Goal: Task Accomplishment & Management: Use online tool/utility

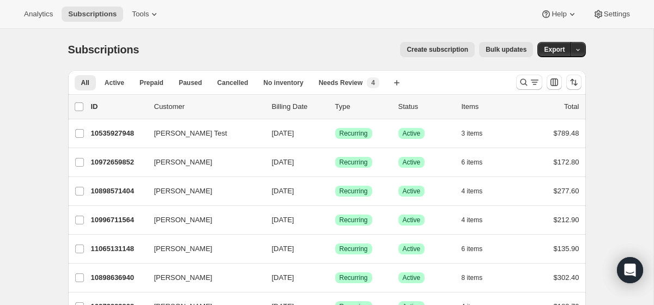
click at [501, 51] on span "Bulk updates" at bounding box center [505, 49] width 41 height 9
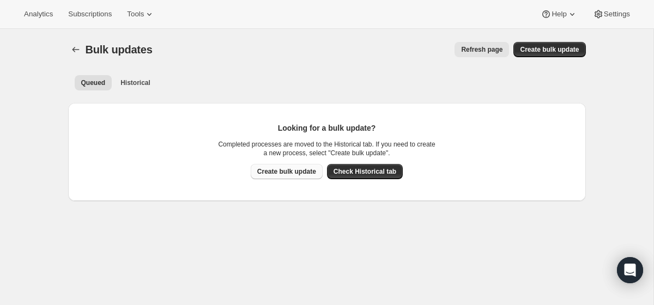
click at [292, 172] on span "Create bulk update" at bounding box center [286, 171] width 59 height 9
select select "11"
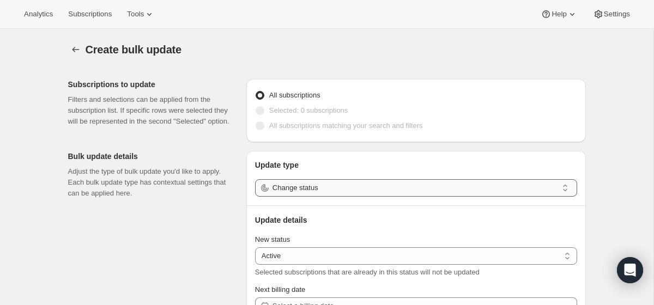
scroll to position [5, 0]
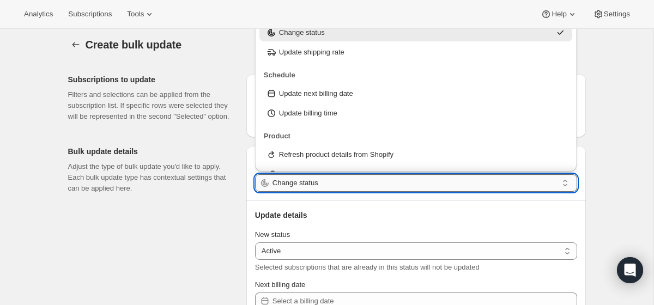
click at [473, 179] on input "Change status" at bounding box center [414, 182] width 285 height 17
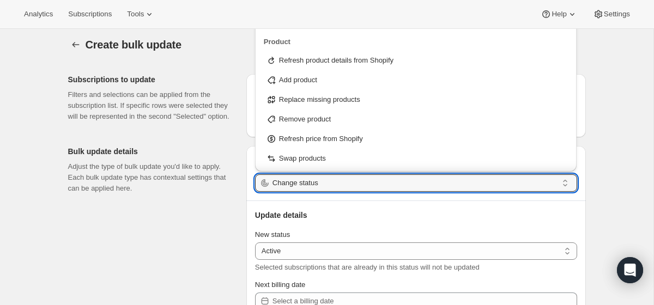
scroll to position [102, 0]
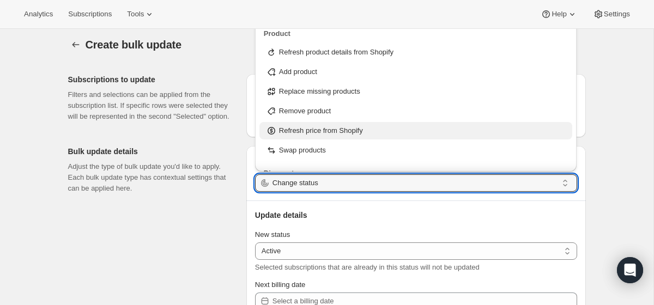
click at [351, 131] on p "Refresh price from Shopify" at bounding box center [321, 130] width 84 height 11
type input "Refresh price from Shopify"
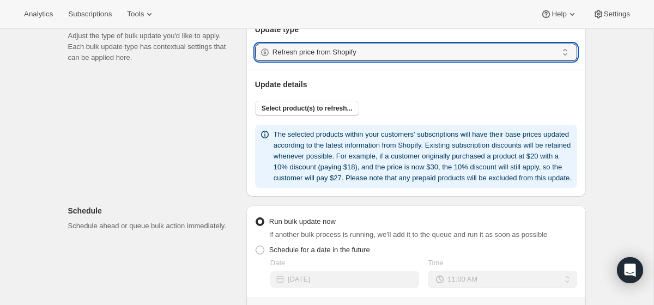
scroll to position [136, 0]
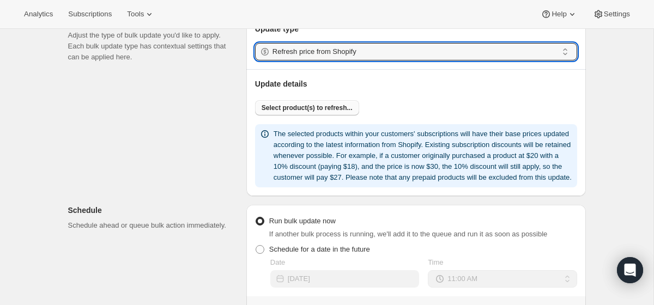
click at [323, 108] on span "Select product(s) to refresh..." at bounding box center [306, 107] width 91 height 9
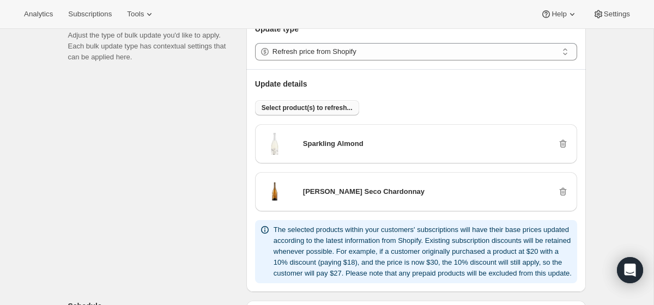
click at [334, 106] on span "Select product(s) to refresh..." at bounding box center [306, 107] width 91 height 9
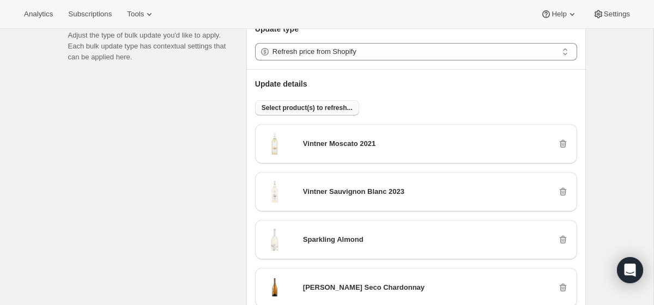
click at [305, 109] on span "Select product(s) to refresh..." at bounding box center [306, 107] width 91 height 9
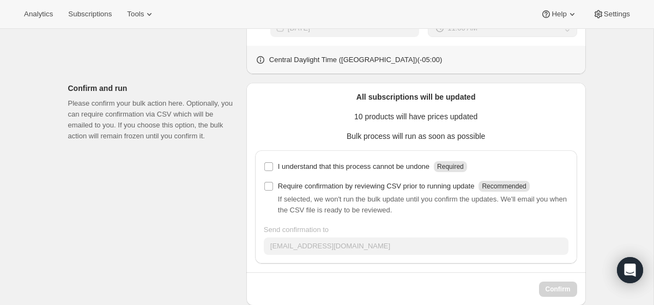
scroll to position [895, 0]
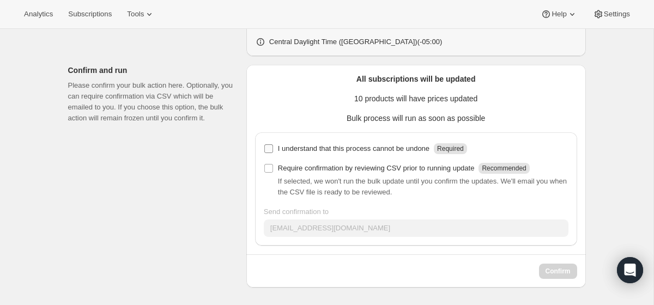
click at [268, 149] on input "I understand that this process cannot be undone Required" at bounding box center [268, 148] width 9 height 9
checkbox input "true"
click at [268, 165] on input "Require confirmation by reviewing CSV prior to running update Recommended" at bounding box center [268, 168] width 9 height 9
checkbox input "true"
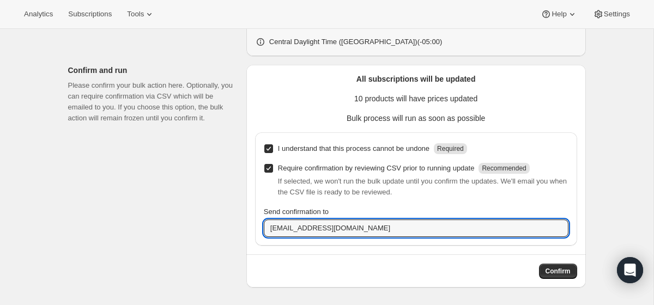
drag, startPoint x: 304, startPoint y: 229, endPoint x: 228, endPoint y: 229, distance: 75.7
type input "andrew@onehopewine.com"
click at [562, 274] on span "Confirm" at bounding box center [557, 271] width 25 height 9
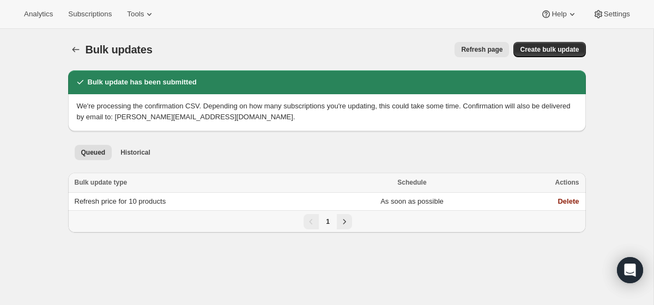
click at [233, 156] on ul "Queued Historical More views" at bounding box center [326, 151] width 509 height 15
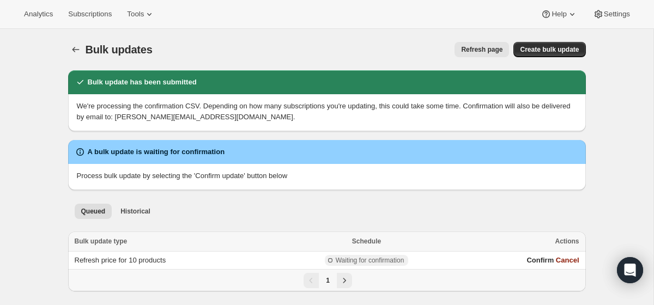
scroll to position [29, 0]
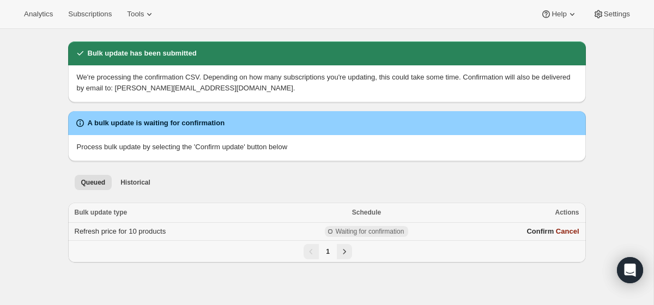
click at [216, 235] on td "Refresh price for 10 products" at bounding box center [171, 232] width 206 height 18
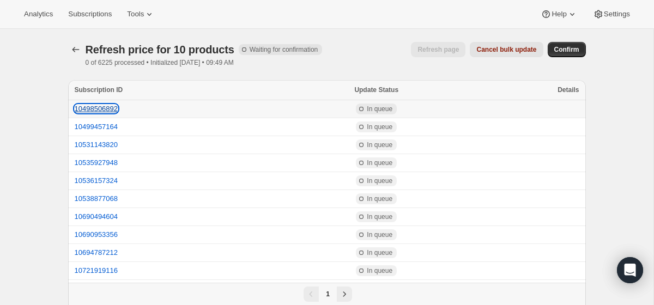
click at [97, 109] on button "10498506892" at bounding box center [97, 109] width 44 height 8
click at [565, 52] on span "Confirm" at bounding box center [566, 49] width 25 height 9
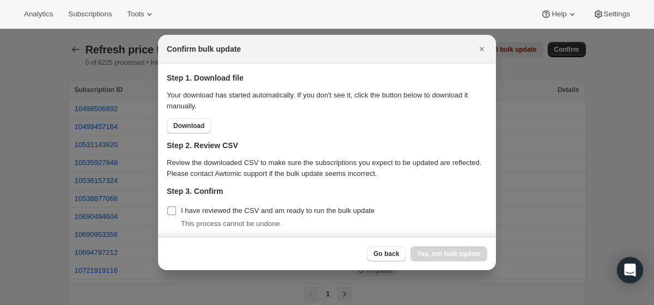
click at [190, 215] on span "I have reviewed the CSV and am ready to run the bulk update" at bounding box center [278, 210] width 194 height 11
click at [176, 215] on input "I have reviewed the CSV and am ready to run the bulk update" at bounding box center [171, 210] width 9 height 9
checkbox input "true"
click at [440, 253] on span "Yes, run bulk update" at bounding box center [449, 253] width 64 height 9
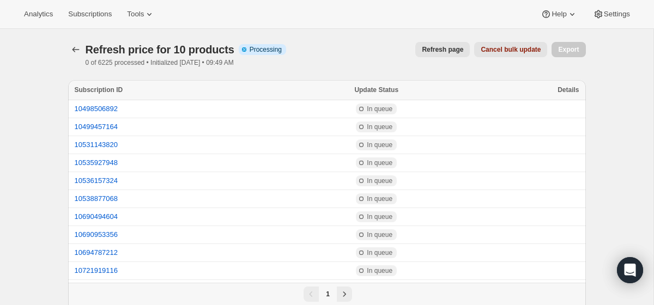
click at [429, 47] on span "Refresh page" at bounding box center [442, 49] width 41 height 9
click at [431, 51] on span "Refresh page" at bounding box center [442, 49] width 41 height 9
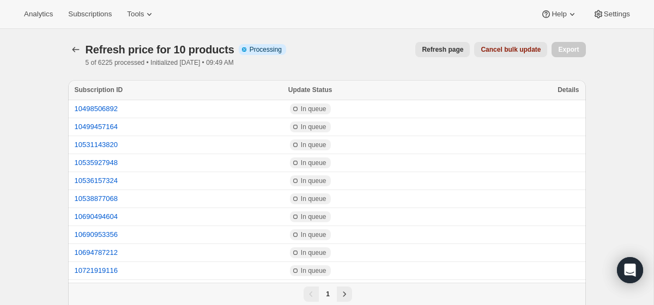
click at [431, 51] on span "Refresh page" at bounding box center [442, 49] width 41 height 9
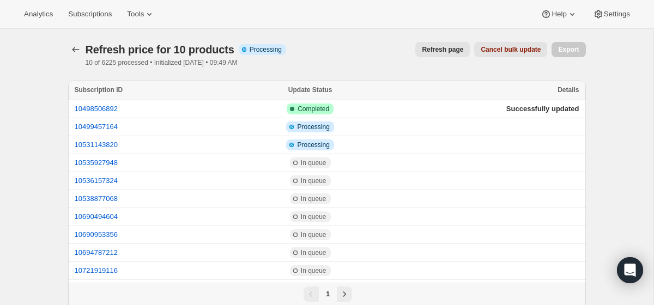
click at [431, 51] on span "Refresh page" at bounding box center [442, 49] width 41 height 9
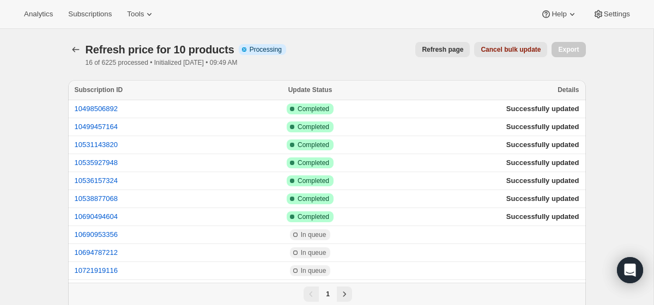
click at [431, 51] on span "Refresh page" at bounding box center [442, 49] width 41 height 9
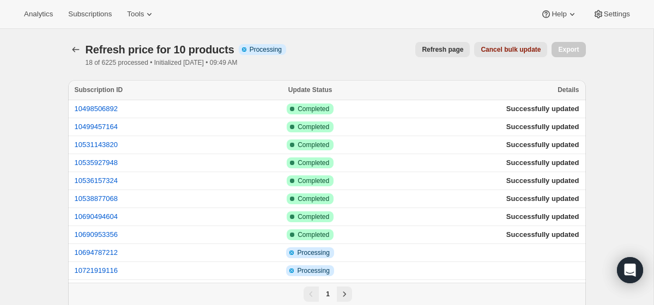
click at [431, 51] on span "Refresh page" at bounding box center [442, 49] width 41 height 9
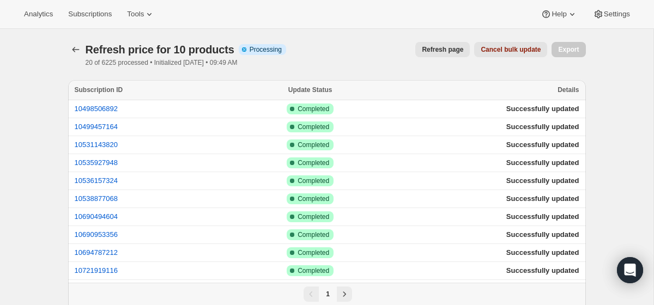
click at [431, 51] on span "Refresh page" at bounding box center [442, 49] width 41 height 9
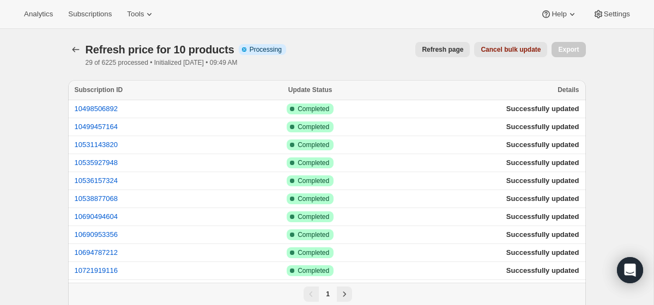
click at [431, 51] on span "Refresh page" at bounding box center [442, 49] width 41 height 9
click at [438, 52] on span "Refresh page" at bounding box center [442, 49] width 41 height 9
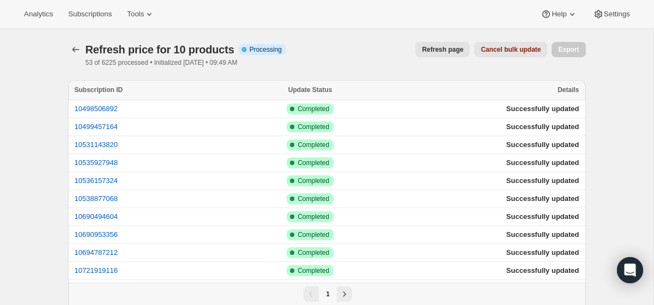
click at [438, 49] on span "Refresh page" at bounding box center [442, 49] width 41 height 9
click at [440, 53] on span "Refresh page" at bounding box center [442, 49] width 41 height 9
click at [436, 51] on span "Refresh page" at bounding box center [442, 49] width 41 height 9
click at [433, 50] on span "Refresh page" at bounding box center [442, 49] width 41 height 9
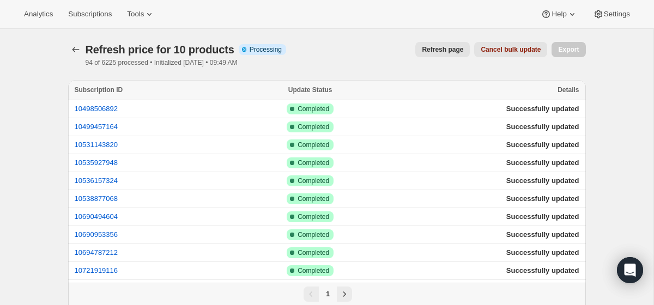
click at [433, 50] on span "Refresh page" at bounding box center [442, 49] width 41 height 9
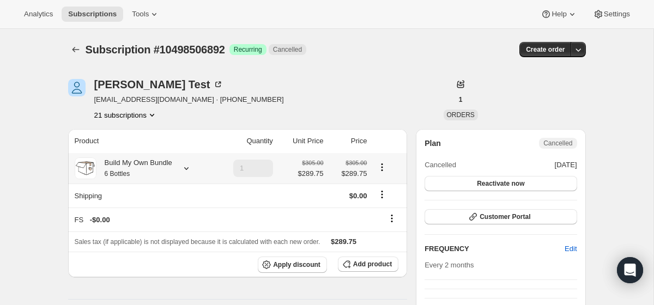
click at [187, 168] on icon at bounding box center [186, 168] width 4 height 3
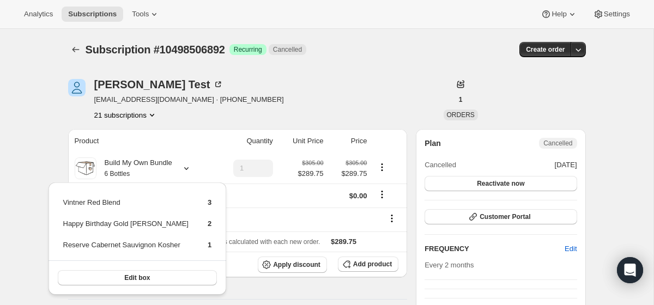
click at [293, 89] on div "Dhruv Test dsagpariya@sultans.co · +14377999727 21 subscriptions" at bounding box center [249, 99] width 362 height 41
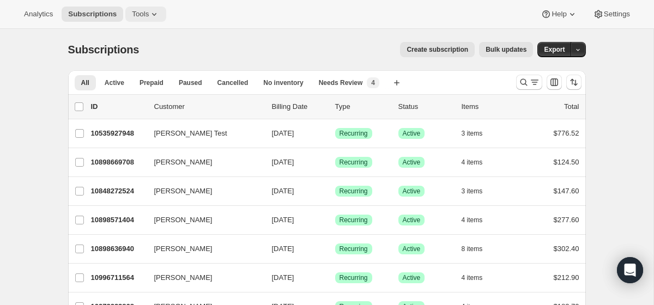
click at [147, 17] on span "Tools" at bounding box center [140, 14] width 17 height 9
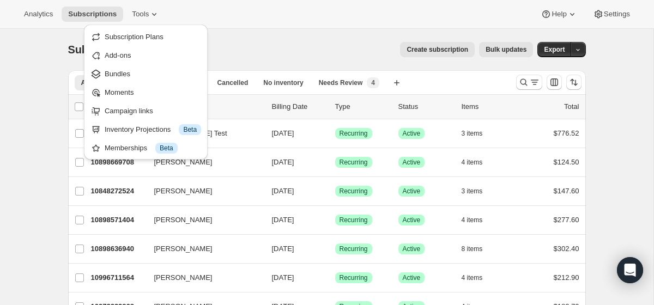
click at [316, 24] on div "Analytics Subscriptions Tools Help Settings" at bounding box center [327, 14] width 654 height 29
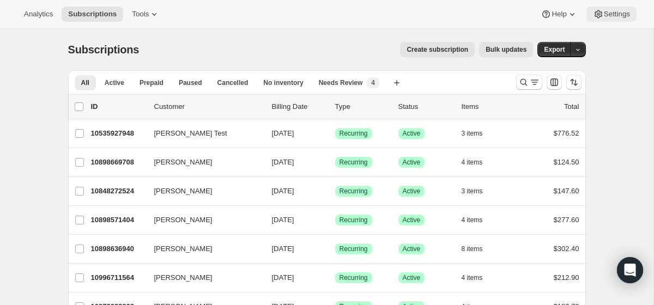
click at [597, 14] on icon at bounding box center [597, 14] width 3 height 3
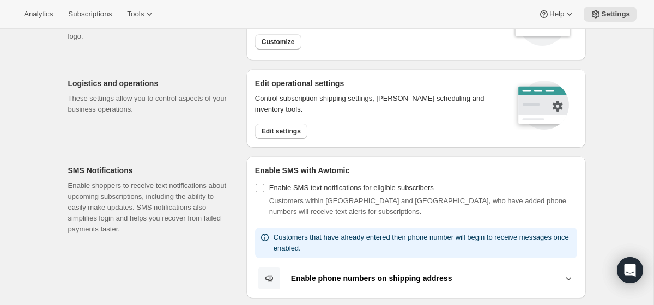
scroll to position [87, 0]
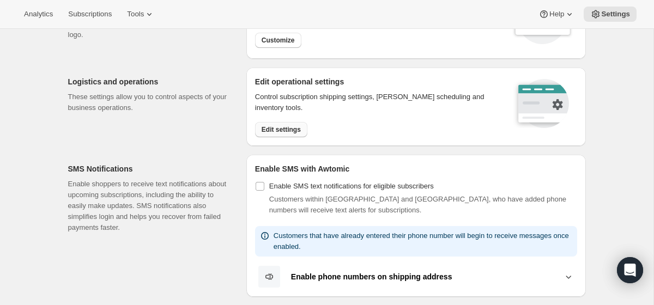
click at [292, 132] on span "Edit settings" at bounding box center [280, 129] width 39 height 9
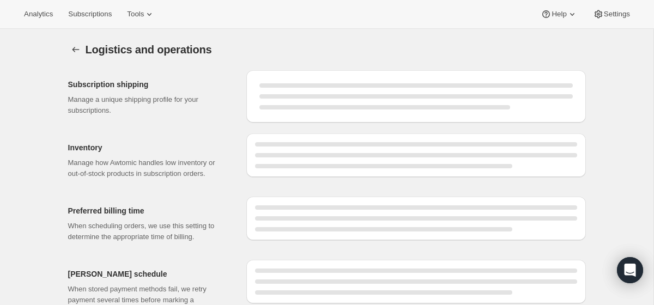
select select "11:00"
select select "DAY"
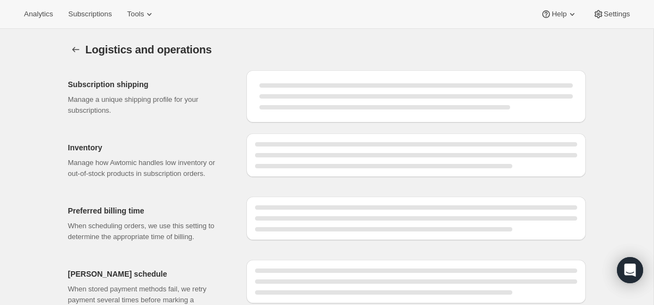
select select "DAY"
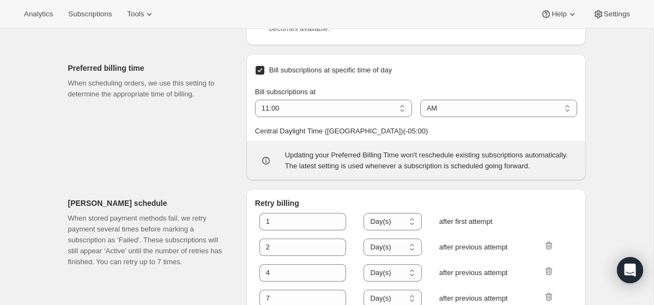
scroll to position [537, 0]
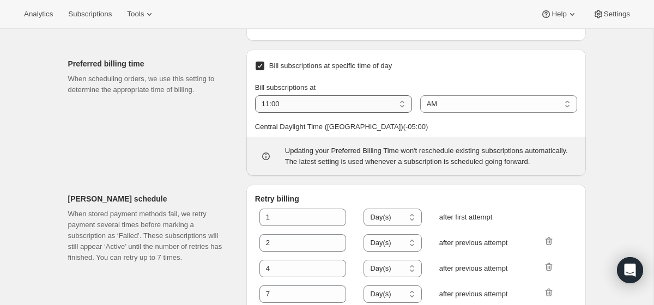
click at [387, 113] on select "01:00 02:00 03:00 04:00 05:00 06:00 07:00 08:00 09:00 10:00 11:00 12:00" at bounding box center [333, 103] width 157 height 17
select select "12:00"
click at [255, 113] on select "01:00 02:00 03:00 04:00 05:00 06:00 07:00 08:00 09:00 10:00 11:00 12:00" at bounding box center [333, 103] width 157 height 17
click at [444, 113] on select "AM PM" at bounding box center [498, 103] width 157 height 17
select select "PM"
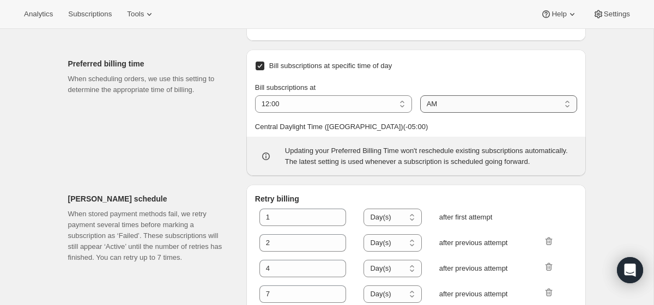
click at [420, 113] on select "AM PM" at bounding box center [498, 103] width 157 height 17
click at [266, 162] on icon at bounding box center [265, 156] width 11 height 11
click at [389, 113] on select "01:00 02:00 03:00 04:00 05:00 06:00 07:00 08:00 09:00 10:00 11:00 12:00" at bounding box center [333, 103] width 157 height 17
select select "01:00"
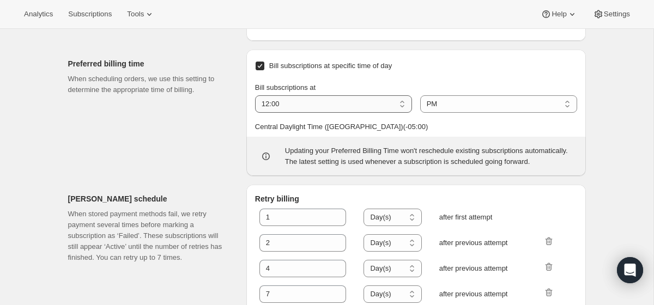
click at [255, 113] on select "01:00 02:00 03:00 04:00 05:00 06:00 07:00 08:00 09:00 10:00 11:00 12:00" at bounding box center [333, 103] width 157 height 17
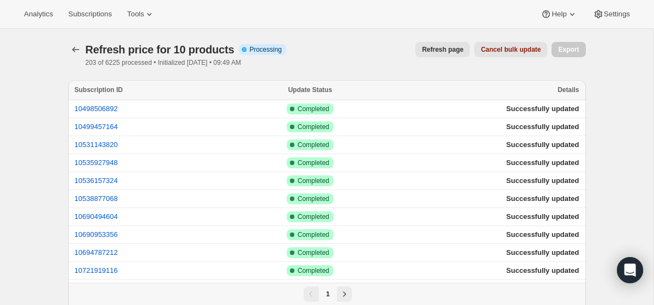
click at [442, 47] on span "Refresh page" at bounding box center [442, 49] width 41 height 9
click at [438, 50] on span "Refresh page" at bounding box center [442, 49] width 41 height 9
click at [434, 50] on span "Refresh page" at bounding box center [442, 49] width 41 height 9
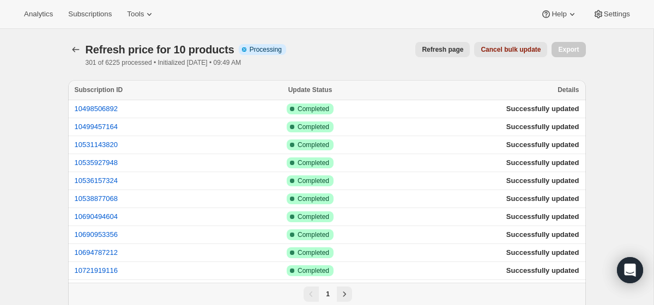
click at [434, 50] on span "Refresh page" at bounding box center [442, 49] width 41 height 9
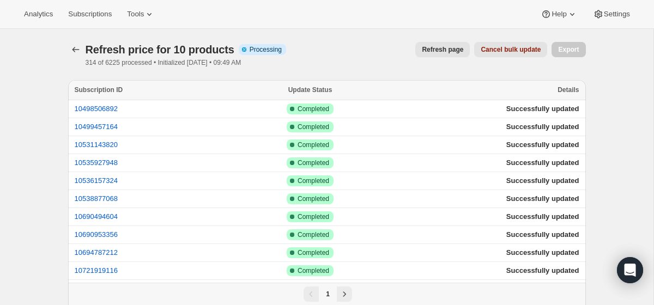
click at [430, 48] on span "Refresh page" at bounding box center [442, 49] width 41 height 9
click at [425, 52] on span "Refresh page" at bounding box center [442, 49] width 41 height 9
click at [443, 48] on span "Refresh page" at bounding box center [442, 49] width 41 height 9
click at [448, 48] on span "Refresh page" at bounding box center [442, 49] width 41 height 9
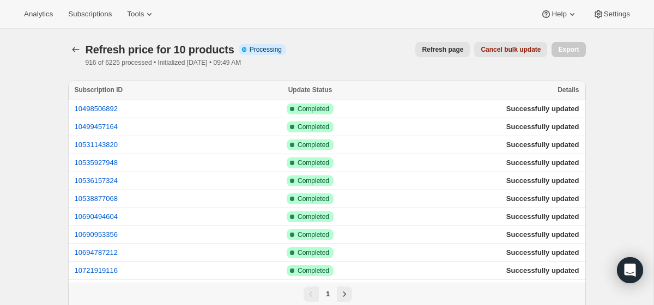
click at [440, 48] on span "Refresh page" at bounding box center [442, 49] width 41 height 9
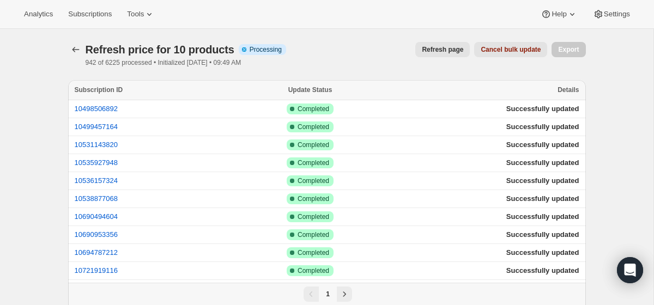
click at [429, 48] on span "Refresh page" at bounding box center [442, 49] width 41 height 9
click at [429, 54] on button "Refresh page" at bounding box center [442, 49] width 54 height 15
click at [438, 53] on span "Refresh page" at bounding box center [442, 49] width 41 height 9
click at [443, 49] on span "Refresh page" at bounding box center [442, 49] width 41 height 9
click at [443, 50] on span "Refresh page" at bounding box center [442, 49] width 41 height 9
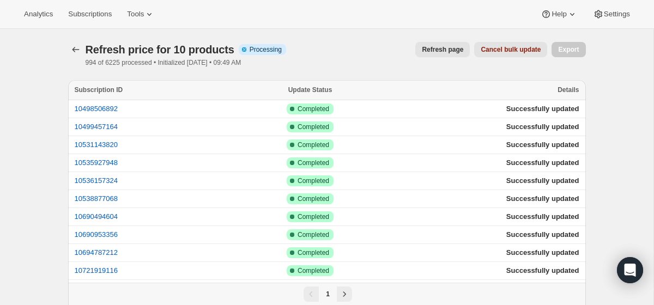
click at [443, 50] on span "Refresh page" at bounding box center [442, 49] width 41 height 9
click at [441, 52] on span "Refresh page" at bounding box center [442, 49] width 41 height 9
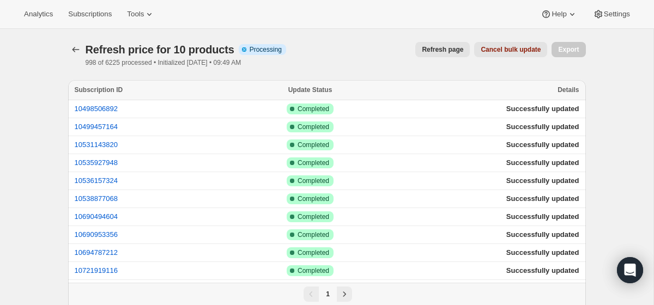
click at [441, 52] on span "Refresh page" at bounding box center [442, 49] width 41 height 9
click at [437, 51] on span "Refresh page" at bounding box center [442, 49] width 41 height 9
click at [433, 48] on span "Refresh page" at bounding box center [442, 49] width 41 height 9
click at [436, 47] on span "Refresh page" at bounding box center [442, 49] width 41 height 9
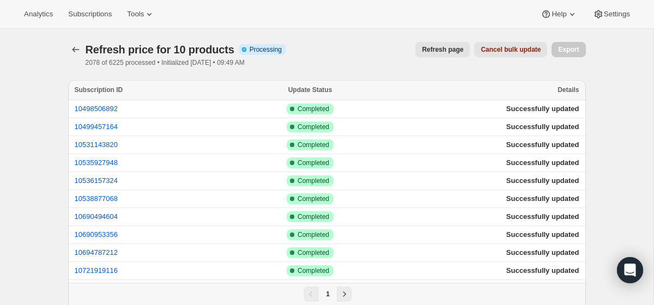
click at [452, 46] on span "Refresh page" at bounding box center [442, 49] width 41 height 9
click at [426, 48] on span "Refresh page" at bounding box center [442, 49] width 41 height 9
click at [433, 45] on button "Refresh page" at bounding box center [442, 49] width 54 height 15
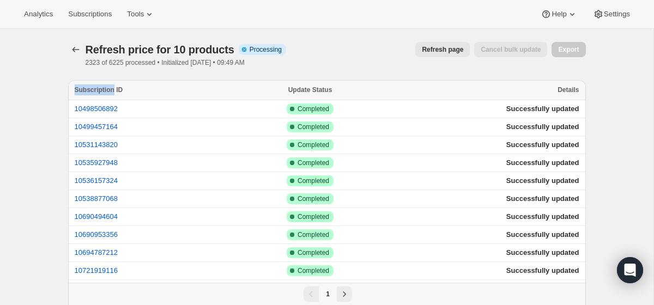
click at [433, 45] on div "Refresh page" at bounding box center [442, 49] width 54 height 15
click at [433, 45] on button "Refresh page" at bounding box center [442, 49] width 54 height 15
click at [435, 46] on span "Refresh page" at bounding box center [442, 49] width 41 height 9
click at [368, 54] on div "Refresh page Cancel bulk update" at bounding box center [421, 49] width 252 height 15
click at [441, 45] on button "Refresh page" at bounding box center [442, 49] width 54 height 15
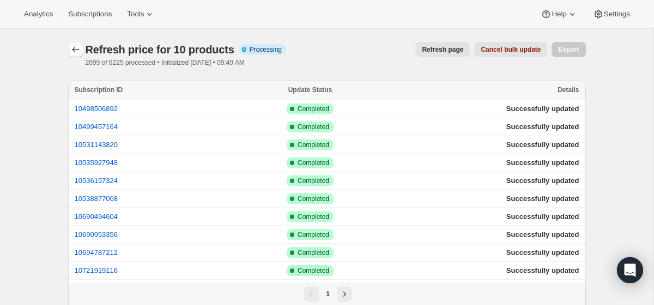
click at [71, 52] on icon "button" at bounding box center [75, 49] width 11 height 11
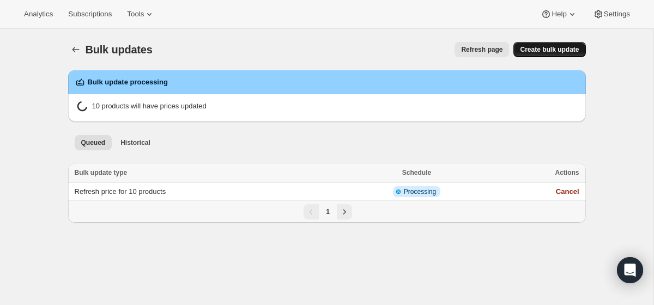
click at [552, 51] on span "Create bulk update" at bounding box center [549, 49] width 59 height 9
select select "12"
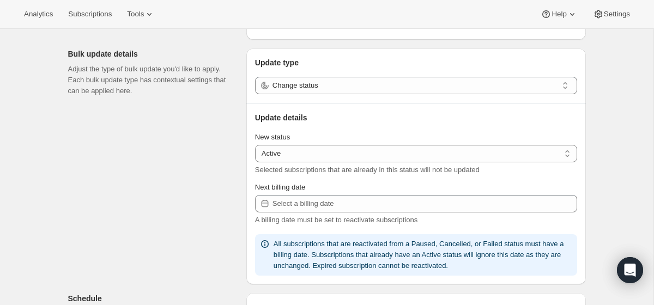
scroll to position [102, 0]
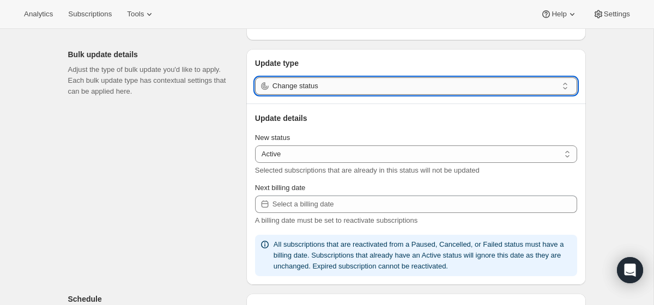
click at [349, 86] on input "Change status" at bounding box center [414, 85] width 285 height 17
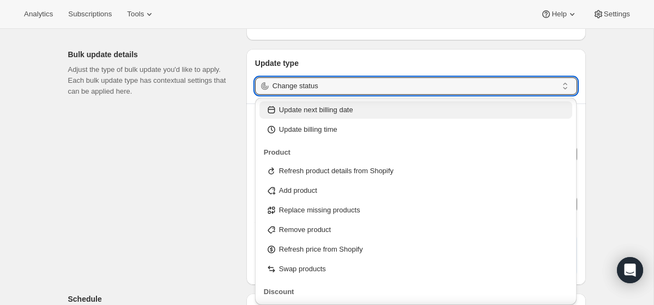
scroll to position [100, 0]
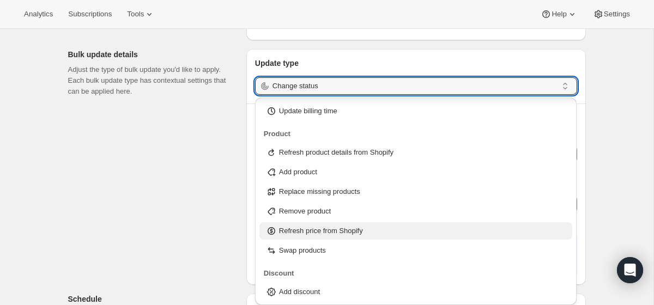
click at [320, 234] on p "Refresh price from Shopify" at bounding box center [321, 231] width 84 height 11
type input "Refresh price from Shopify"
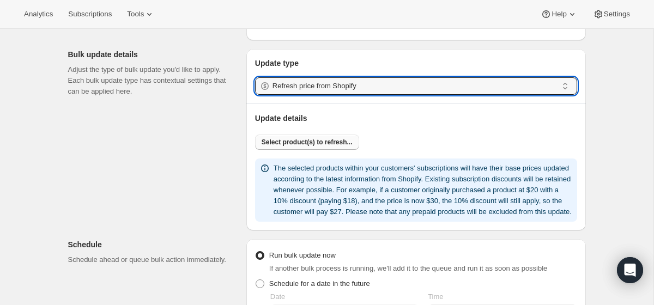
click at [322, 136] on button "Select product(s) to refresh..." at bounding box center [307, 142] width 104 height 15
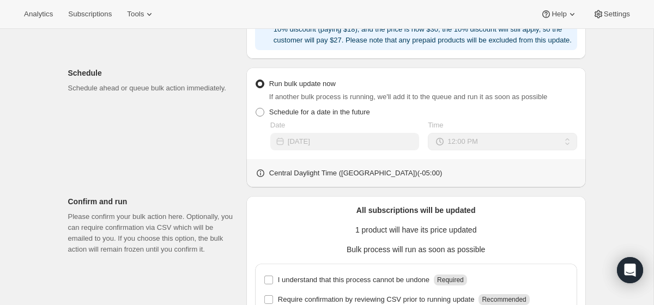
scroll to position [464, 0]
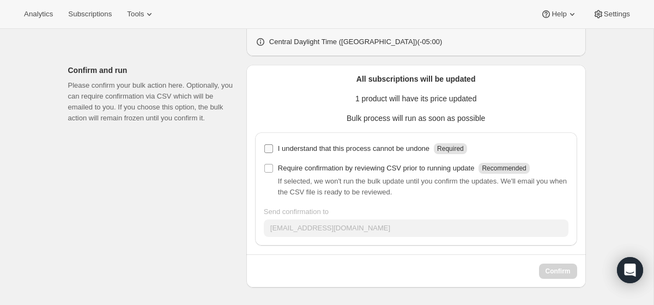
click at [266, 149] on input "I understand that this process cannot be undone Required" at bounding box center [268, 148] width 9 height 9
checkbox input "true"
click at [268, 171] on input "Require confirmation by reviewing CSV prior to running update Recommended" at bounding box center [268, 168] width 9 height 9
checkbox input "true"
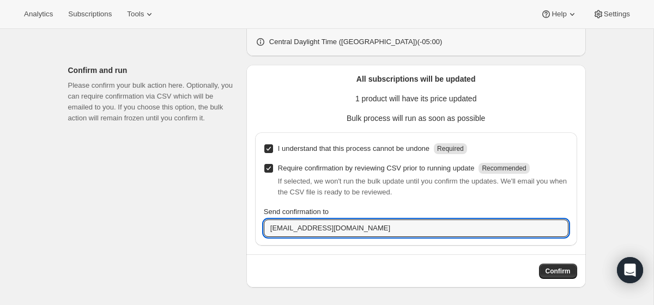
drag, startPoint x: 305, startPoint y: 230, endPoint x: 231, endPoint y: 230, distance: 74.1
type input "andrew@onehopewine.com"
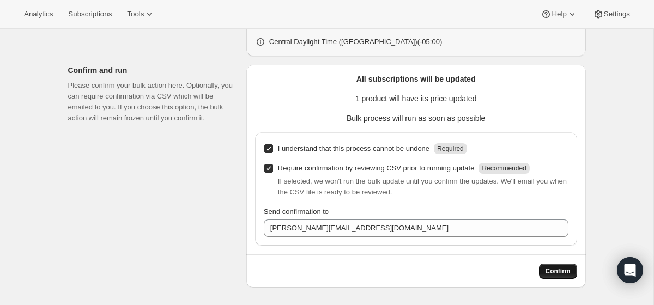
click at [568, 270] on span "Confirm" at bounding box center [557, 271] width 25 height 9
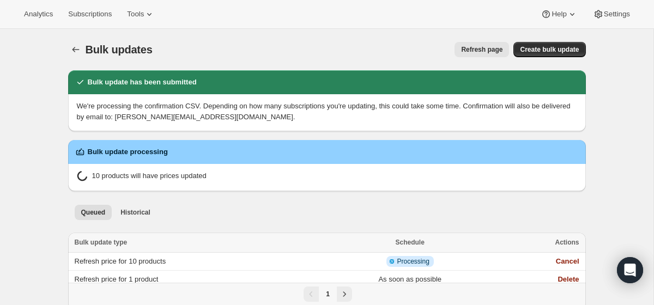
scroll to position [29, 0]
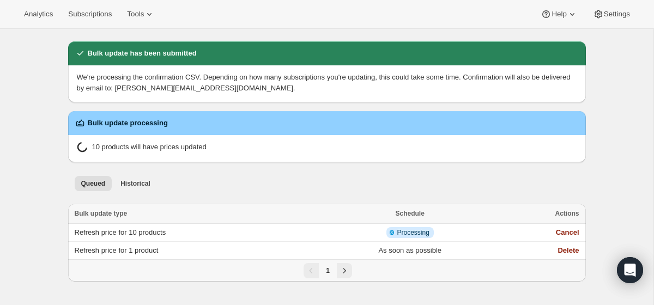
scroll to position [28, 0]
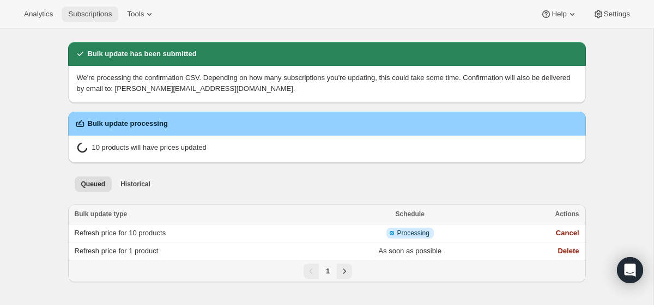
click at [94, 16] on span "Subscriptions" at bounding box center [90, 14] width 44 height 9
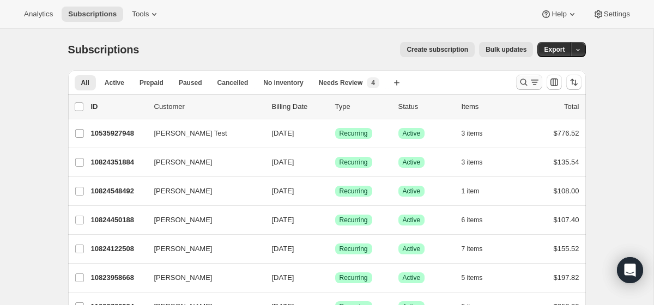
click at [524, 84] on icon "Search and filter results" at bounding box center [523, 82] width 7 height 7
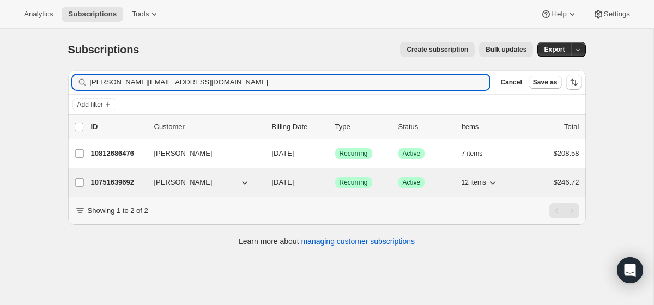
type input "[PERSON_NAME][EMAIL_ADDRESS][DOMAIN_NAME]"
click at [143, 186] on p "10751639692" at bounding box center [118, 182] width 54 height 11
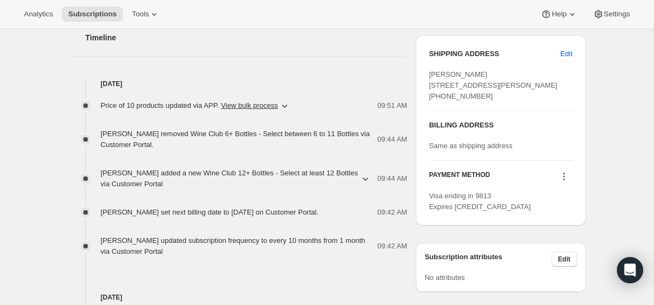
scroll to position [441, 0]
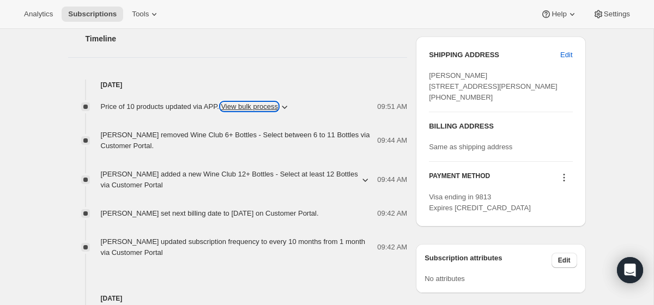
click at [278, 107] on button "View bulk process" at bounding box center [249, 106] width 57 height 8
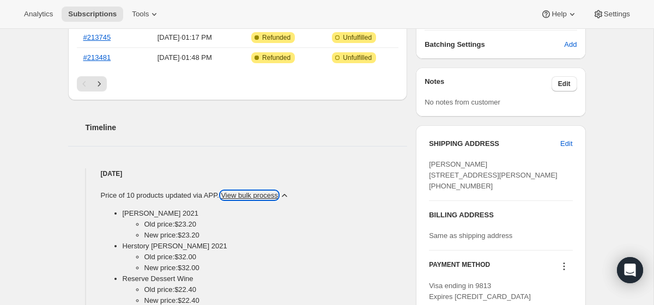
scroll to position [0, 0]
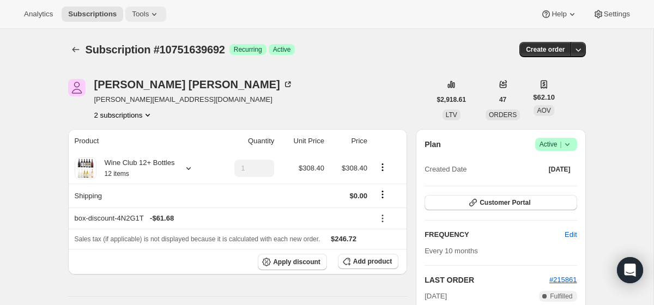
click at [148, 11] on span "Tools" at bounding box center [140, 14] width 17 height 9
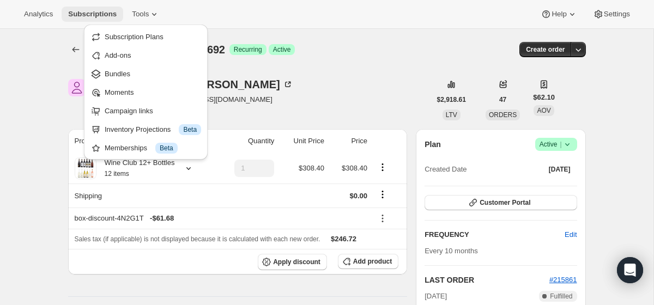
click at [98, 15] on span "Subscriptions" at bounding box center [92, 14] width 48 height 9
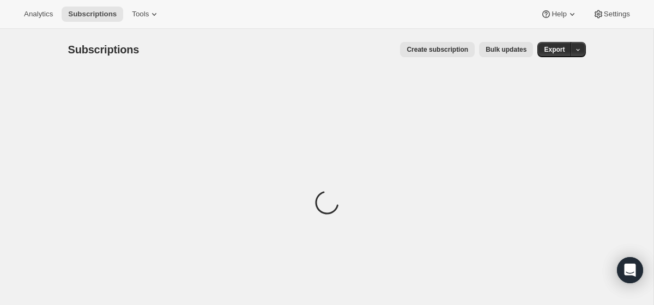
click at [513, 52] on span "Bulk updates" at bounding box center [505, 49] width 41 height 9
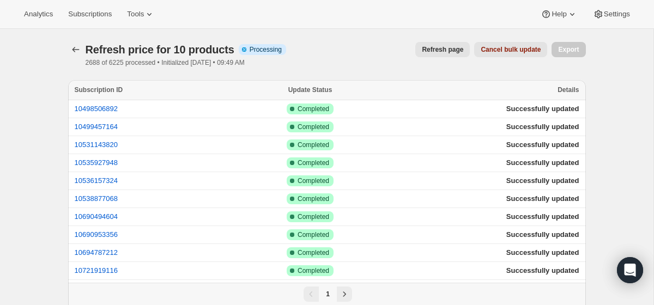
click at [450, 48] on span "Refresh page" at bounding box center [442, 49] width 41 height 9
click at [432, 49] on span "Refresh page" at bounding box center [442, 49] width 41 height 9
click at [429, 47] on span "Refresh page" at bounding box center [442, 49] width 41 height 9
click at [452, 54] on button "Refresh page" at bounding box center [442, 49] width 54 height 15
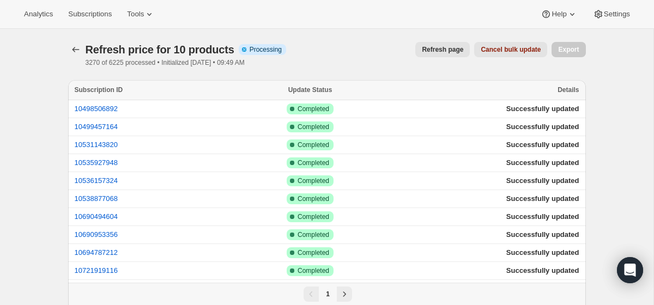
click at [437, 50] on span "Refresh page" at bounding box center [442, 49] width 41 height 9
click at [441, 47] on span "Refresh page" at bounding box center [442, 49] width 41 height 9
click at [443, 52] on span "Refresh page" at bounding box center [442, 49] width 41 height 9
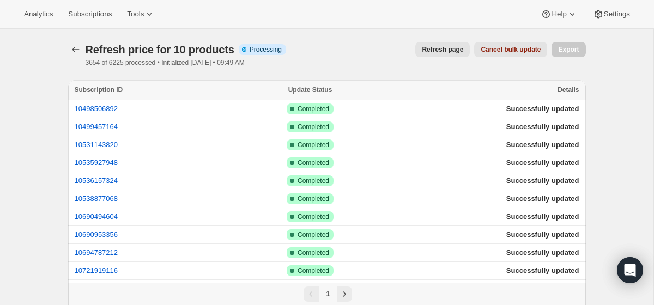
click at [443, 52] on span "Refresh page" at bounding box center [442, 49] width 41 height 9
click at [443, 50] on span "Refresh page" at bounding box center [442, 49] width 41 height 9
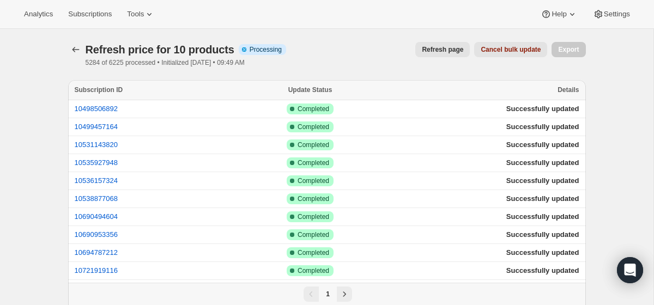
click at [429, 51] on span "Refresh page" at bounding box center [442, 49] width 41 height 9
click at [433, 48] on span "Refresh page" at bounding box center [442, 49] width 41 height 9
click at [444, 43] on button "Refresh page" at bounding box center [442, 49] width 54 height 15
click at [442, 45] on button "Refresh page" at bounding box center [442, 49] width 54 height 15
click at [437, 50] on span "Refresh page" at bounding box center [442, 49] width 41 height 9
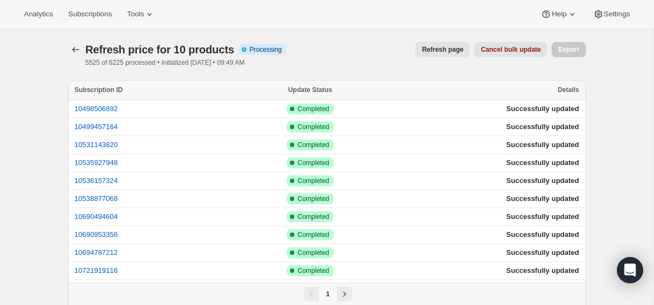
scroll to position [1, 0]
click at [437, 47] on span "Refresh page" at bounding box center [442, 49] width 41 height 9
click at [440, 50] on span "Refresh page" at bounding box center [442, 49] width 41 height 9
click at [434, 54] on button "Refresh page" at bounding box center [442, 48] width 54 height 15
click at [434, 48] on span "Refresh page" at bounding box center [442, 49] width 41 height 9
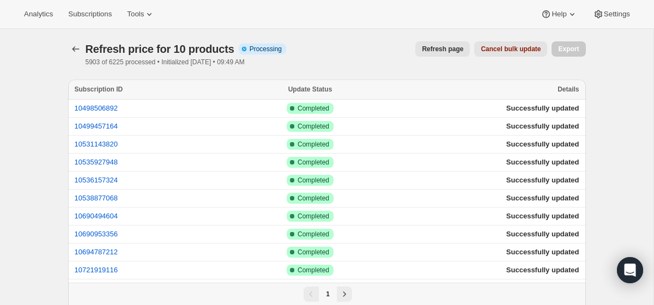
click at [445, 64] on div "Refresh price for 10 products Info Partially complete Processing 5903 of 6225 p…" at bounding box center [326, 53] width 517 height 25
click at [447, 48] on span "Refresh page" at bounding box center [442, 49] width 41 height 9
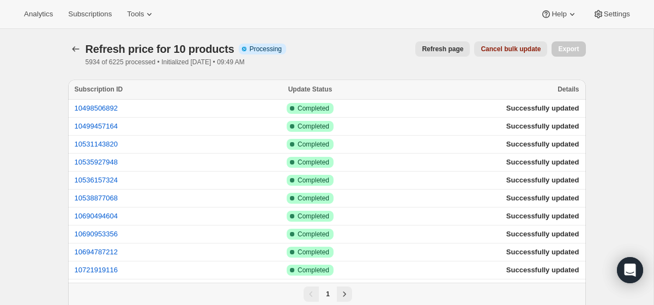
click at [440, 50] on span "Refresh page" at bounding box center [442, 49] width 41 height 9
click at [435, 50] on span "Refresh page" at bounding box center [442, 49] width 41 height 9
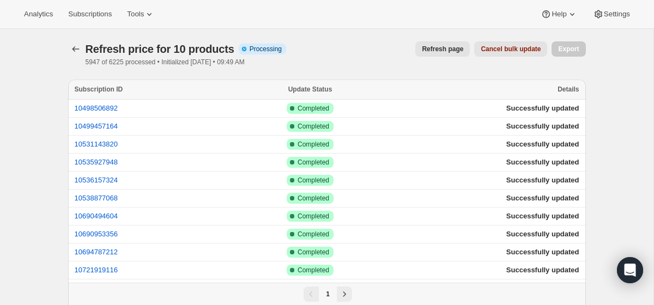
click at [435, 50] on span "Refresh page" at bounding box center [442, 49] width 41 height 9
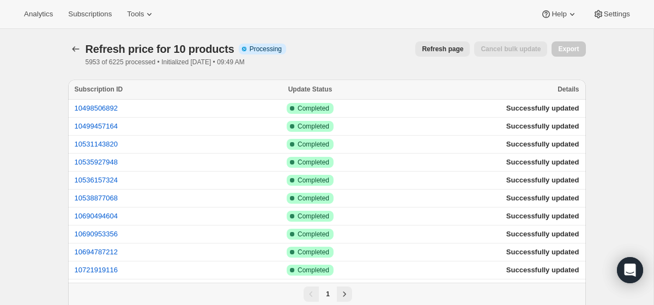
click at [435, 50] on div "Refresh page" at bounding box center [442, 48] width 54 height 15
click at [435, 50] on span "Refresh page" at bounding box center [442, 49] width 41 height 9
click at [435, 50] on div "Refresh page" at bounding box center [442, 48] width 54 height 15
click at [435, 50] on span "Refresh page" at bounding box center [442, 49] width 41 height 9
click at [435, 50] on div "Refresh page" at bounding box center [442, 48] width 54 height 15
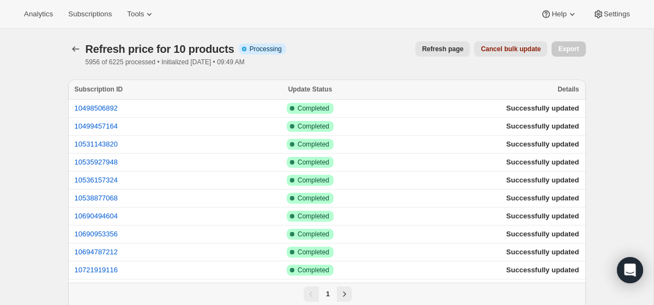
click at [435, 50] on span "Refresh page" at bounding box center [442, 49] width 41 height 9
click at [435, 50] on div "Refresh page" at bounding box center [442, 48] width 54 height 15
click at [435, 50] on span "Refresh page" at bounding box center [442, 49] width 41 height 9
click at [435, 50] on div "Refresh page" at bounding box center [442, 48] width 54 height 15
click at [438, 48] on span "Refresh page" at bounding box center [442, 49] width 41 height 9
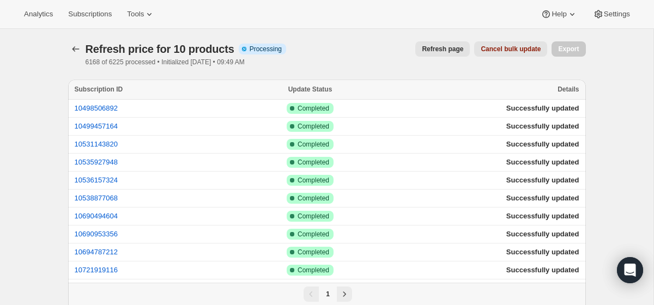
click at [440, 52] on span "Refresh page" at bounding box center [442, 49] width 41 height 9
click at [438, 51] on span "Refresh page" at bounding box center [442, 49] width 41 height 9
click at [438, 50] on span "Refresh page" at bounding box center [442, 49] width 41 height 9
click at [438, 49] on span "Refresh page" at bounding box center [442, 49] width 41 height 9
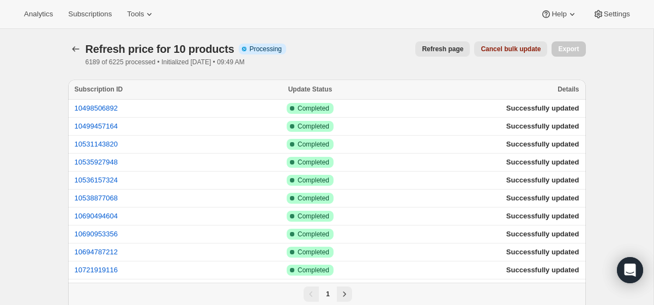
click at [442, 50] on span "Refresh page" at bounding box center [442, 49] width 41 height 9
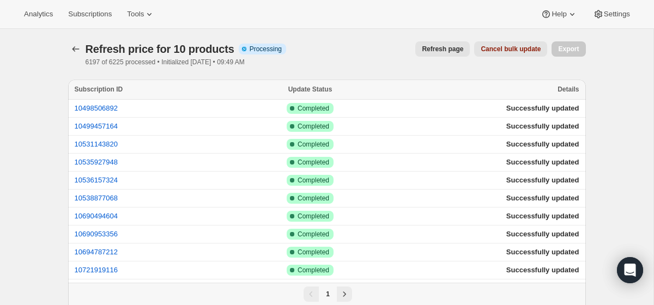
click at [442, 50] on span "Refresh page" at bounding box center [442, 49] width 41 height 9
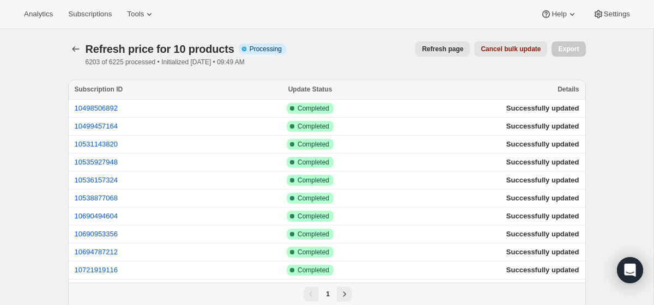
click at [442, 50] on span "Refresh page" at bounding box center [442, 49] width 41 height 9
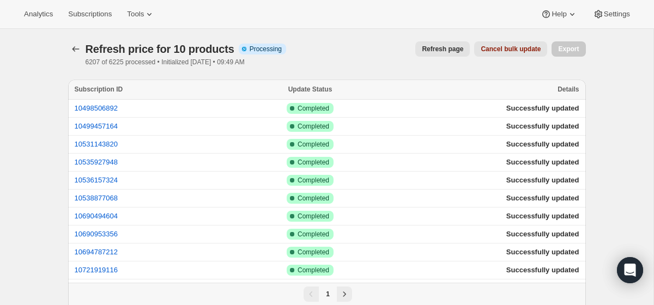
click at [442, 50] on span "Refresh page" at bounding box center [442, 49] width 41 height 9
click at [442, 50] on div "Refresh page" at bounding box center [442, 48] width 54 height 15
click at [442, 50] on span "Refresh page" at bounding box center [442, 49] width 41 height 9
click at [442, 50] on div "Refresh page" at bounding box center [442, 48] width 54 height 15
click at [442, 50] on span "Refresh page" at bounding box center [442, 49] width 41 height 9
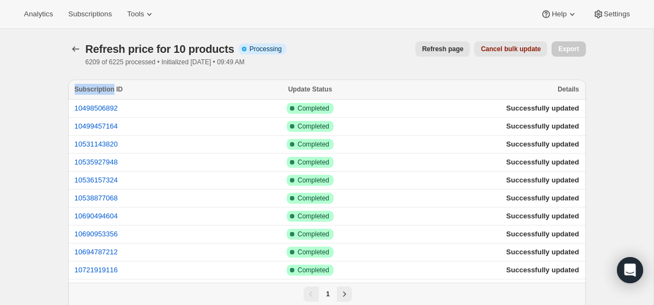
click at [442, 50] on span "Refresh page" at bounding box center [442, 49] width 41 height 9
click at [432, 49] on span "Refresh page" at bounding box center [442, 49] width 41 height 9
click at [428, 51] on span "Refresh page" at bounding box center [442, 49] width 41 height 9
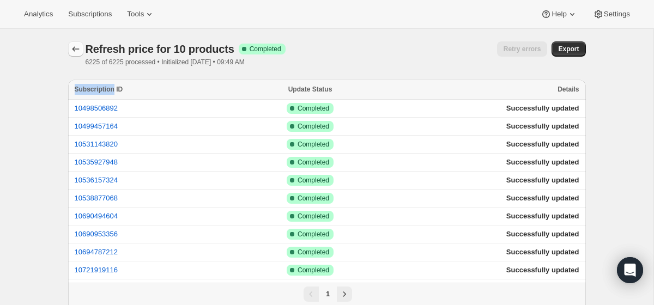
click at [76, 52] on icon "button" at bounding box center [75, 49] width 11 height 11
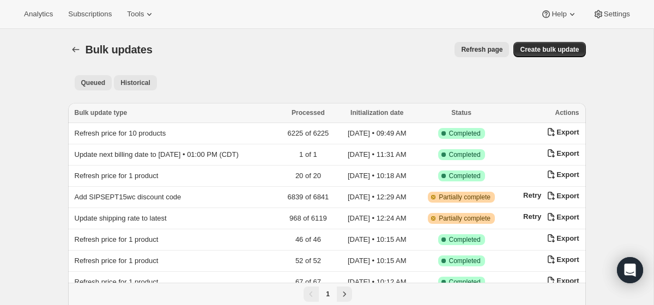
click at [102, 86] on span "Queued" at bounding box center [93, 82] width 25 height 9
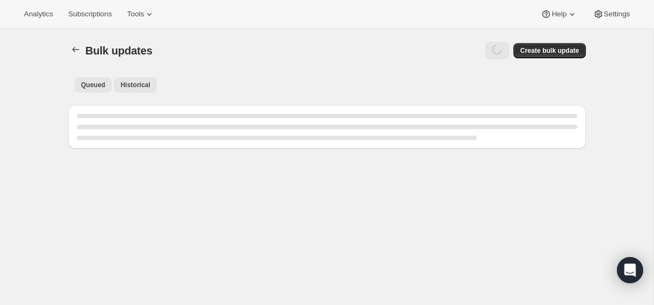
click at [100, 86] on span "Queued" at bounding box center [93, 85] width 25 height 9
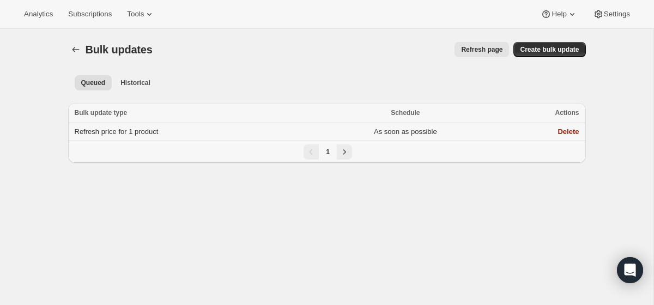
click at [211, 130] on td "Refresh price for 1 product" at bounding box center [191, 132] width 246 height 18
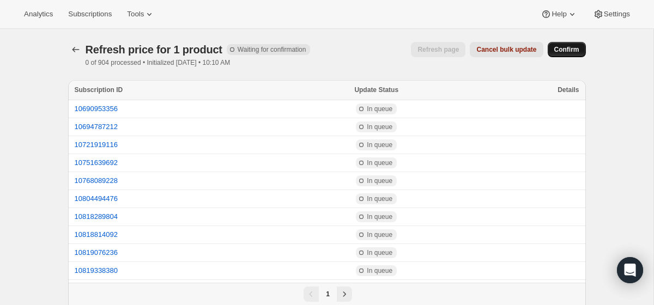
click at [572, 51] on span "Confirm" at bounding box center [566, 49] width 25 height 9
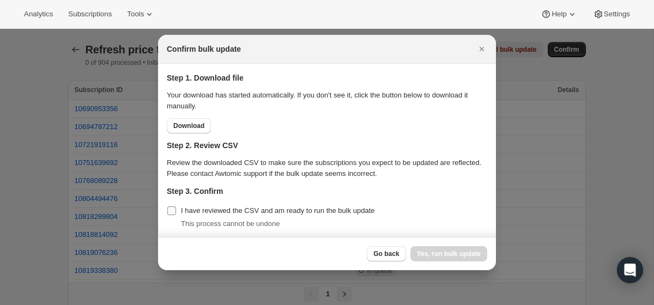
click at [218, 211] on span "I have reviewed the CSV and am ready to run the bulk update" at bounding box center [278, 210] width 194 height 8
click at [176, 211] on input "I have reviewed the CSV and am ready to run the bulk update" at bounding box center [171, 210] width 9 height 9
checkbox input "true"
click at [441, 253] on span "Yes, run bulk update" at bounding box center [449, 253] width 64 height 9
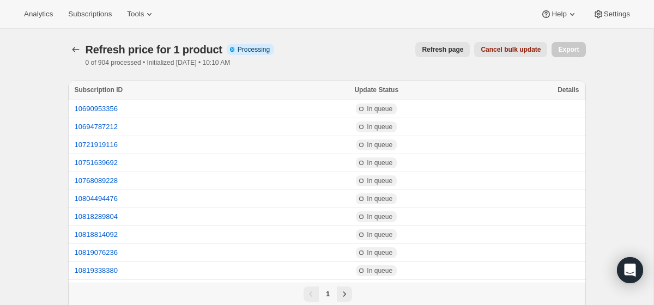
click at [434, 47] on span "Refresh page" at bounding box center [442, 49] width 41 height 9
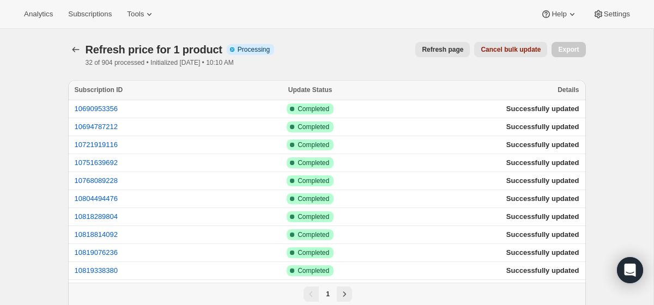
click at [438, 49] on span "Refresh page" at bounding box center [442, 49] width 41 height 9
click at [438, 50] on span "Refresh page" at bounding box center [442, 49] width 41 height 9
click at [446, 48] on span "Refresh page" at bounding box center [442, 49] width 41 height 9
click at [433, 48] on span "Refresh page" at bounding box center [442, 49] width 41 height 9
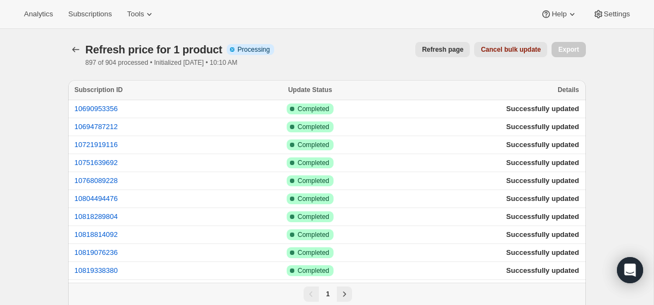
click at [431, 43] on button "Refresh page" at bounding box center [442, 49] width 54 height 15
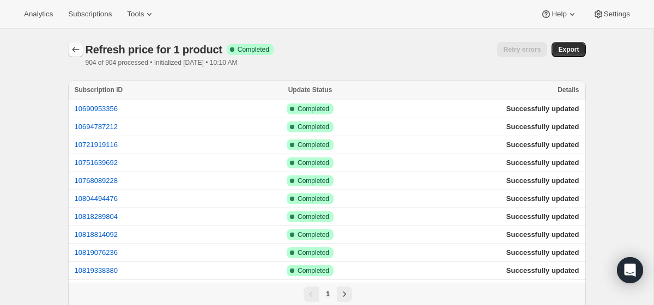
click at [76, 48] on icon "button" at bounding box center [75, 49] width 11 height 11
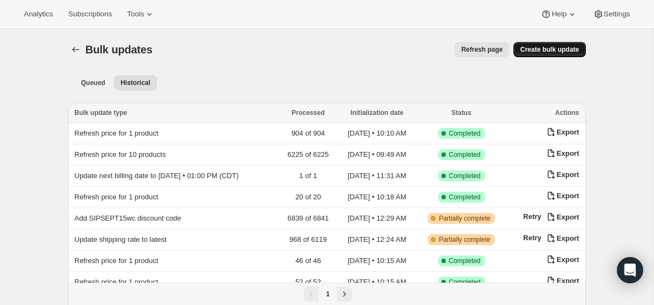
click at [537, 47] on span "Create bulk update" at bounding box center [549, 49] width 59 height 9
select select "12"
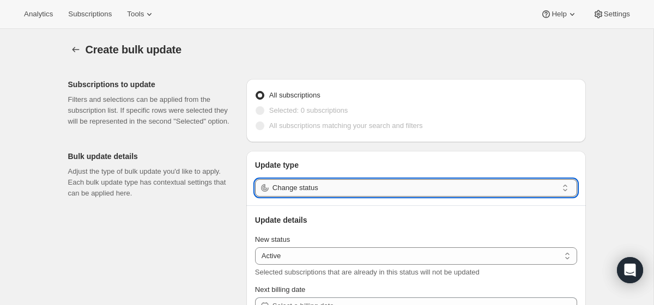
click at [304, 185] on input "Change status" at bounding box center [414, 187] width 285 height 17
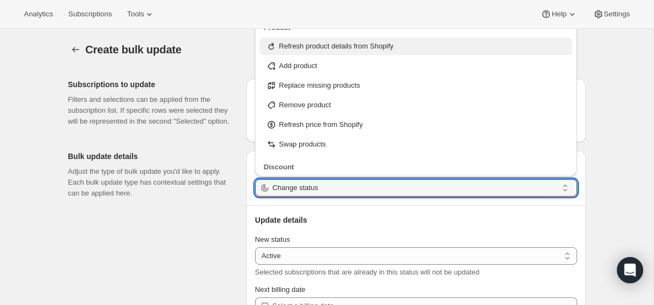
scroll to position [131, 0]
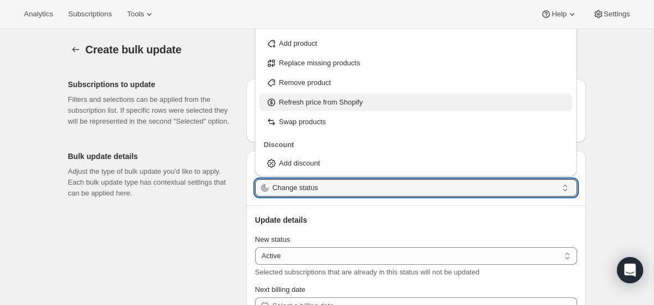
click at [326, 104] on p "Refresh price from Shopify" at bounding box center [321, 102] width 84 height 11
type input "Refresh price from Shopify"
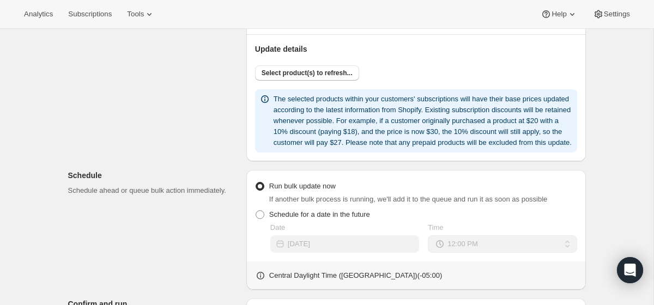
scroll to position [178, 0]
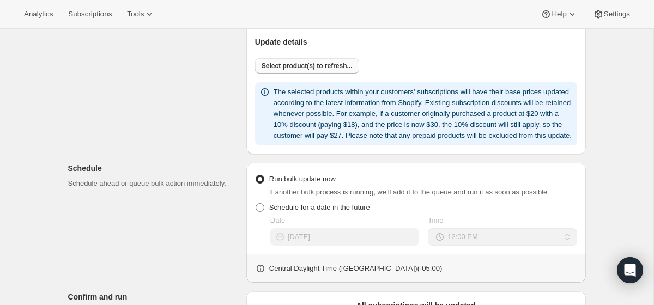
click at [319, 63] on span "Select product(s) to refresh..." at bounding box center [306, 66] width 91 height 9
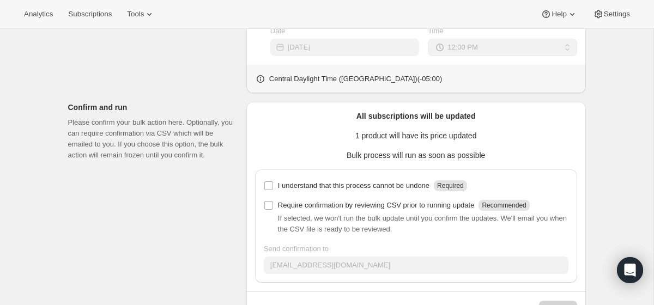
scroll to position [441, 0]
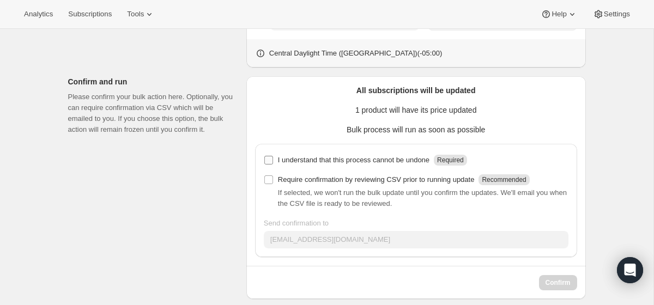
click at [355, 166] on p "I understand that this process cannot be undone" at bounding box center [353, 160] width 151 height 11
click at [273, 165] on input "I understand that this process cannot be undone Required" at bounding box center [268, 160] width 9 height 9
checkbox input "true"
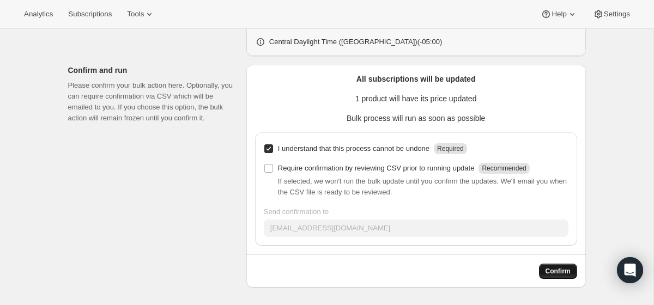
click at [565, 275] on span "Confirm" at bounding box center [557, 271] width 25 height 9
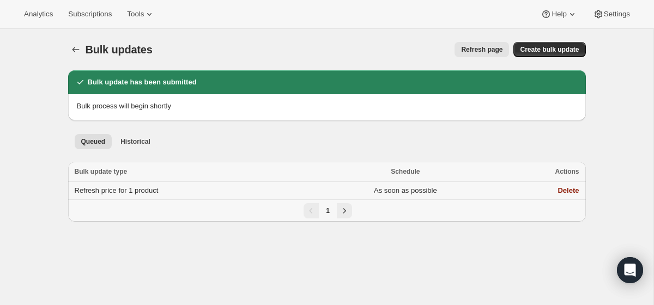
click at [185, 191] on td "Refresh price for 1 product" at bounding box center [191, 191] width 246 height 18
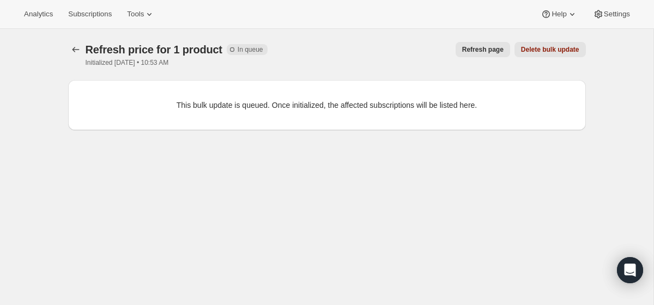
click at [466, 49] on span "Refresh page" at bounding box center [482, 49] width 41 height 9
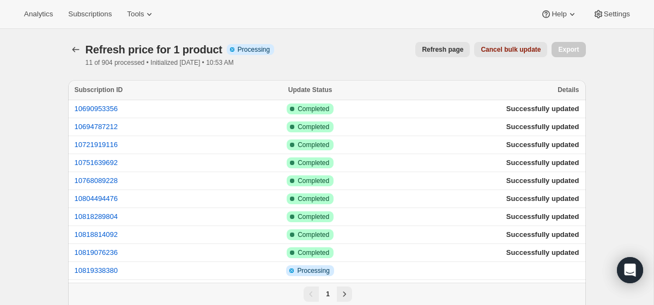
click at [440, 48] on span "Refresh page" at bounding box center [442, 49] width 41 height 9
click at [446, 48] on span "Refresh page" at bounding box center [442, 49] width 41 height 9
click at [428, 53] on span "Refresh page" at bounding box center [442, 49] width 41 height 9
click at [446, 53] on span "Refresh page" at bounding box center [442, 49] width 41 height 9
click at [436, 49] on span "Refresh page" at bounding box center [442, 49] width 41 height 9
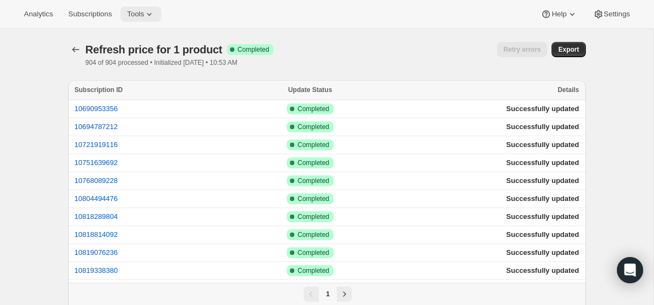
click at [143, 17] on span "Tools" at bounding box center [135, 14] width 17 height 9
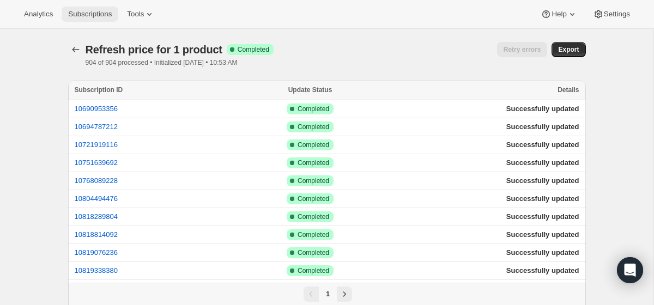
click at [101, 13] on span "Subscriptions" at bounding box center [90, 14] width 44 height 9
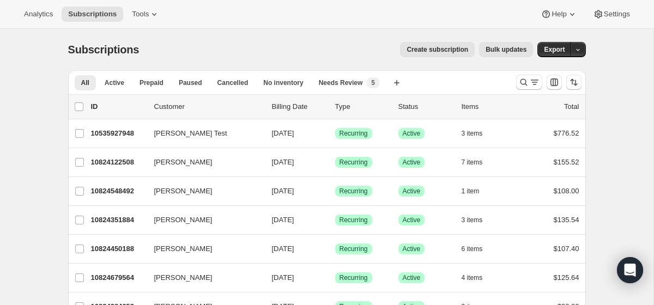
click at [511, 51] on span "Bulk updates" at bounding box center [505, 49] width 41 height 9
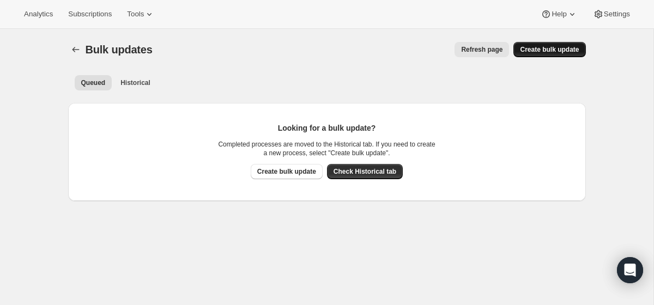
click at [536, 50] on span "Create bulk update" at bounding box center [549, 49] width 59 height 9
select select "13"
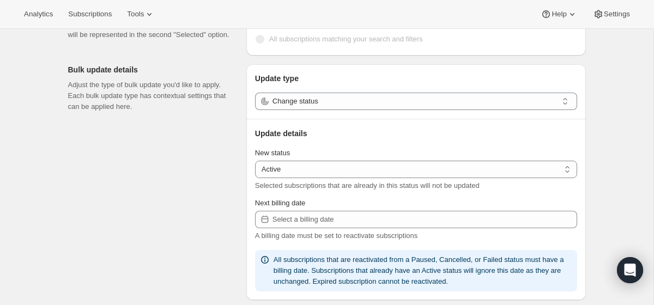
scroll to position [87, 0]
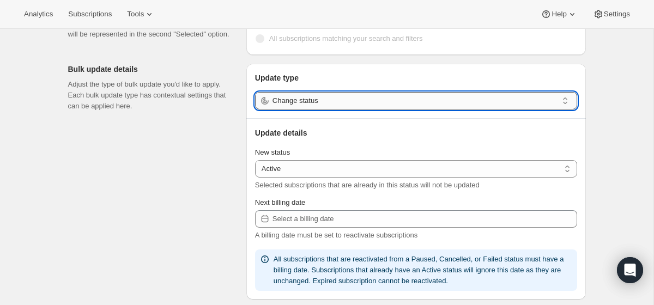
click at [346, 103] on input "Change status" at bounding box center [414, 100] width 285 height 17
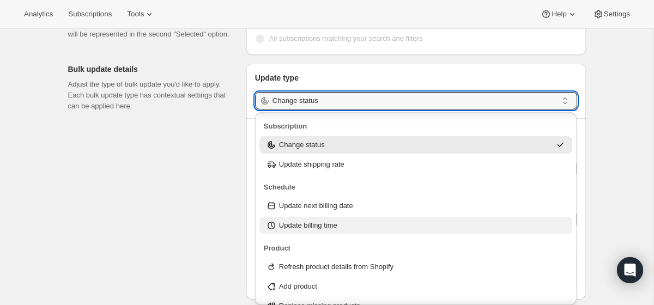
scroll to position [114, 0]
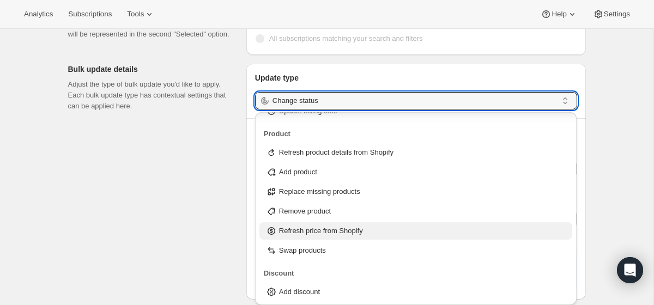
click at [331, 232] on p "Refresh price from Shopify" at bounding box center [321, 231] width 84 height 11
type input "Refresh price from Shopify"
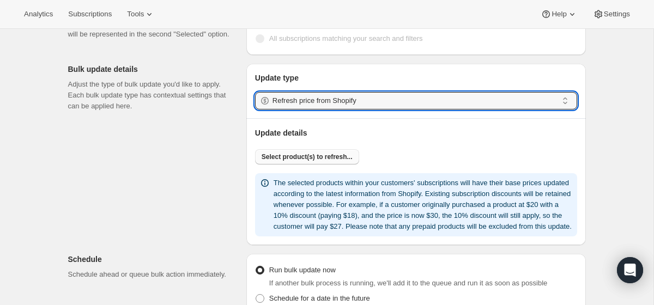
click at [333, 153] on button "Select product(s) to refresh..." at bounding box center [307, 156] width 104 height 15
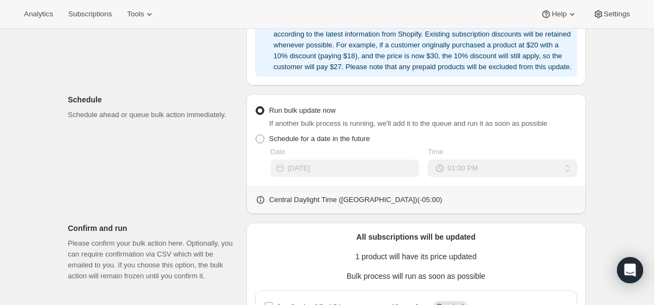
scroll to position [464, 0]
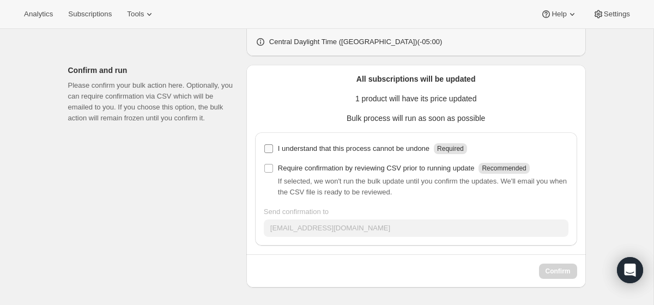
click at [271, 150] on input "I understand that this process cannot be undone Required" at bounding box center [268, 148] width 9 height 9
checkbox input "true"
click at [271, 173] on span at bounding box center [269, 168] width 10 height 10
click at [271, 173] on input "Require confirmation by reviewing CSV prior to running update Recommended" at bounding box center [268, 168] width 9 height 9
checkbox input "true"
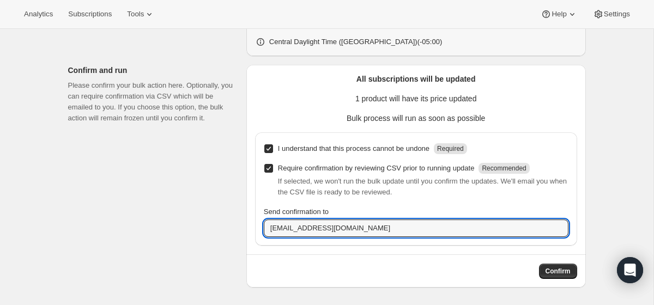
drag, startPoint x: 305, startPoint y: 230, endPoint x: 217, endPoint y: 230, distance: 87.7
type input "[PERSON_NAME][EMAIL_ADDRESS][DOMAIN_NAME]"
click at [539, 269] on button "Confirm" at bounding box center [558, 271] width 38 height 15
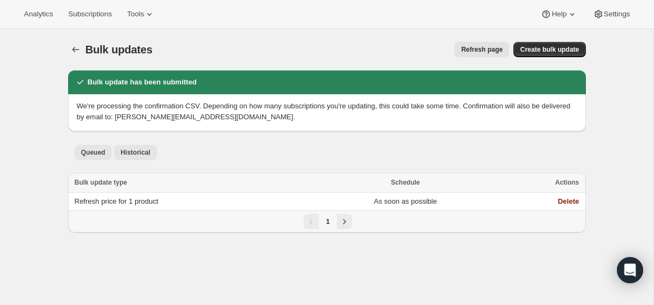
click at [144, 147] on button "Historical" at bounding box center [135, 152] width 43 height 15
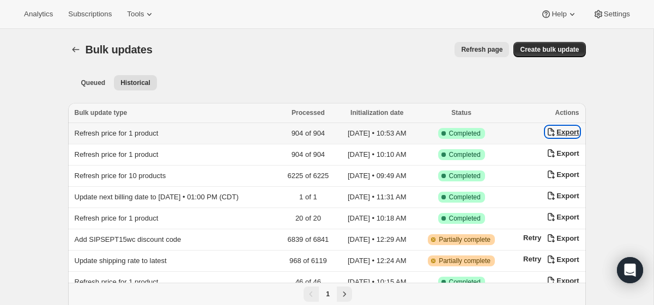
click at [566, 133] on div "Export" at bounding box center [561, 131] width 33 height 11
click at [91, 87] on button "Queued" at bounding box center [94, 82] width 38 height 15
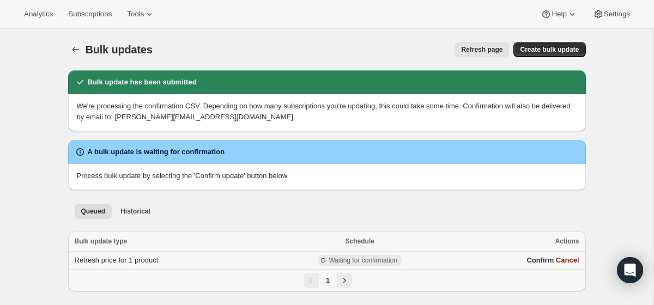
click at [225, 259] on td "Refresh price for 1 product" at bounding box center [166, 261] width 197 height 18
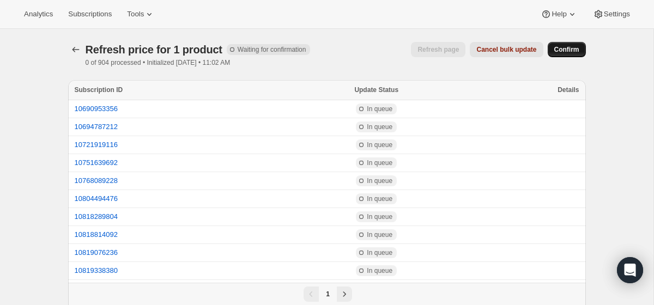
click at [572, 50] on span "Confirm" at bounding box center [566, 49] width 25 height 9
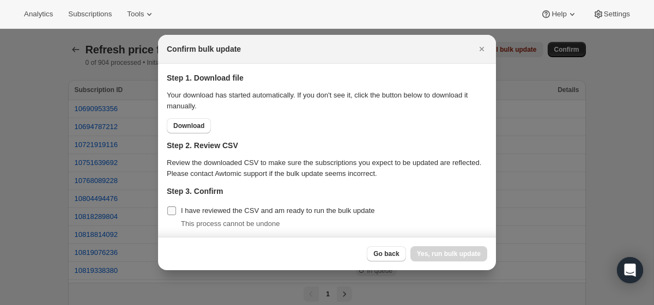
click at [199, 204] on label "I have reviewed the CSV and am ready to run the bulk update" at bounding box center [271, 210] width 208 height 15
click at [176, 206] on input "I have reviewed the CSV and am ready to run the bulk update" at bounding box center [171, 210] width 9 height 9
checkbox input "true"
click at [442, 252] on span "Yes, run bulk update" at bounding box center [449, 253] width 64 height 9
